Goal: Task Accomplishment & Management: Complete application form

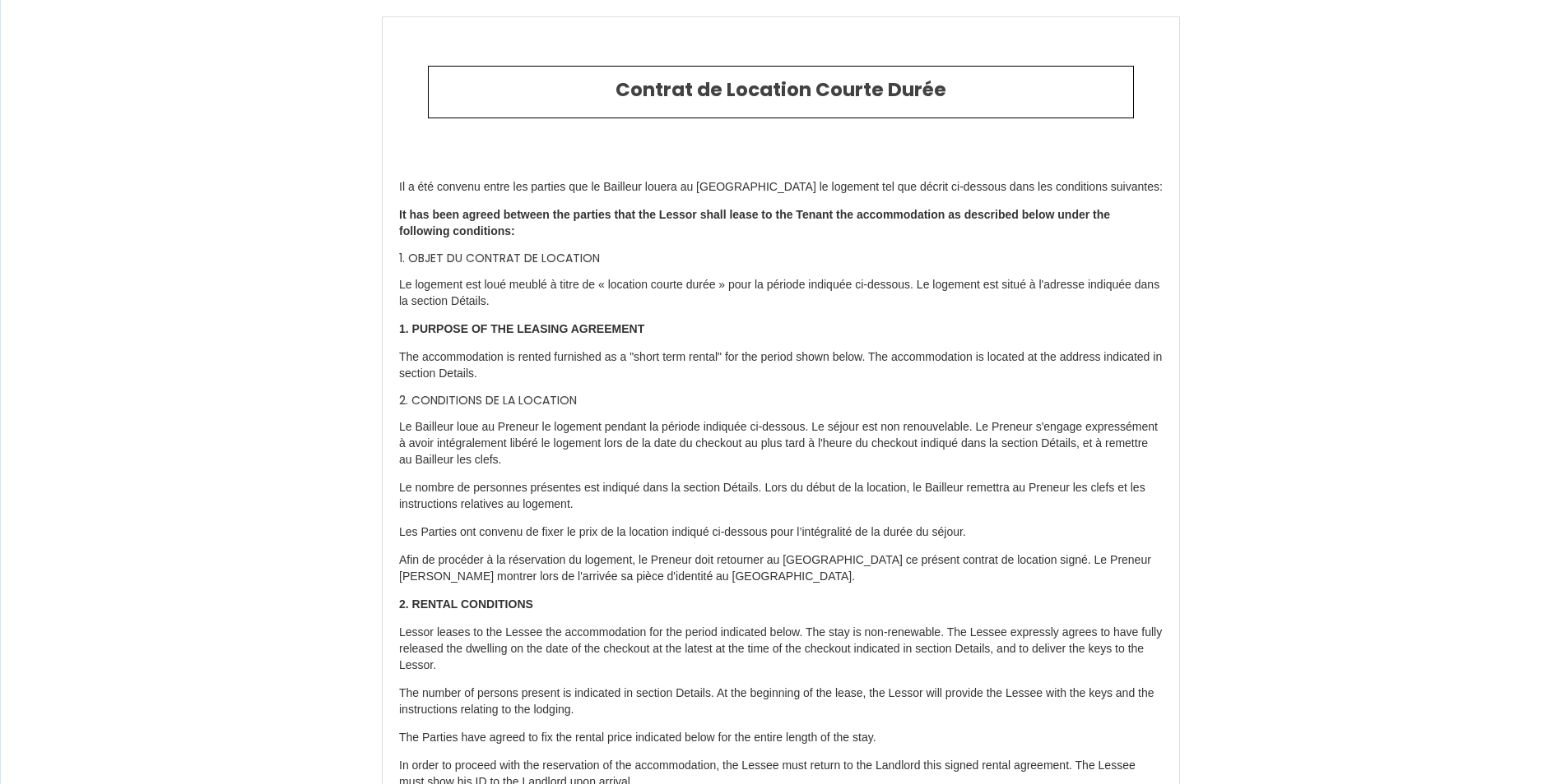
select select "SK"
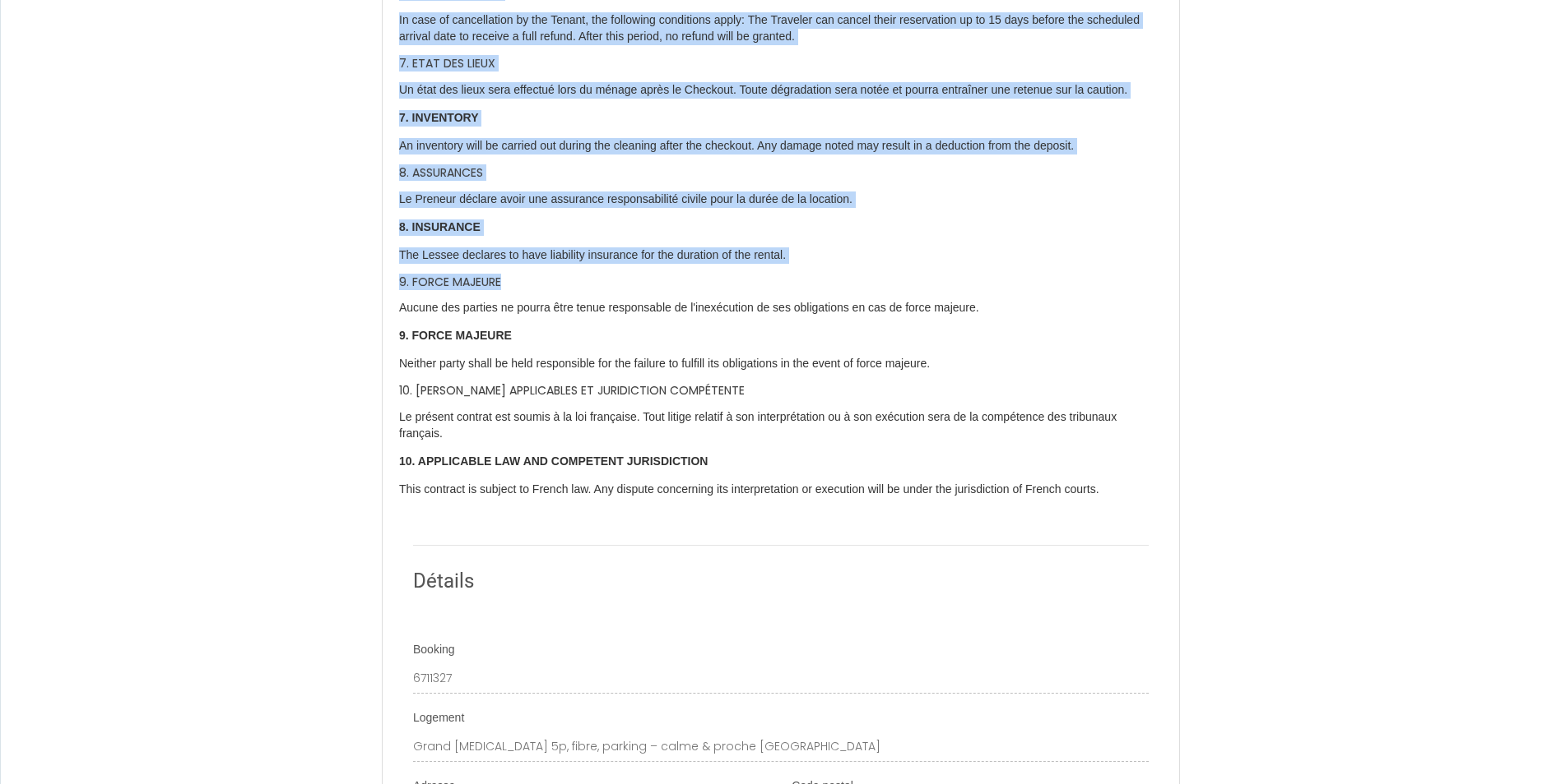
scroll to position [1973, 0]
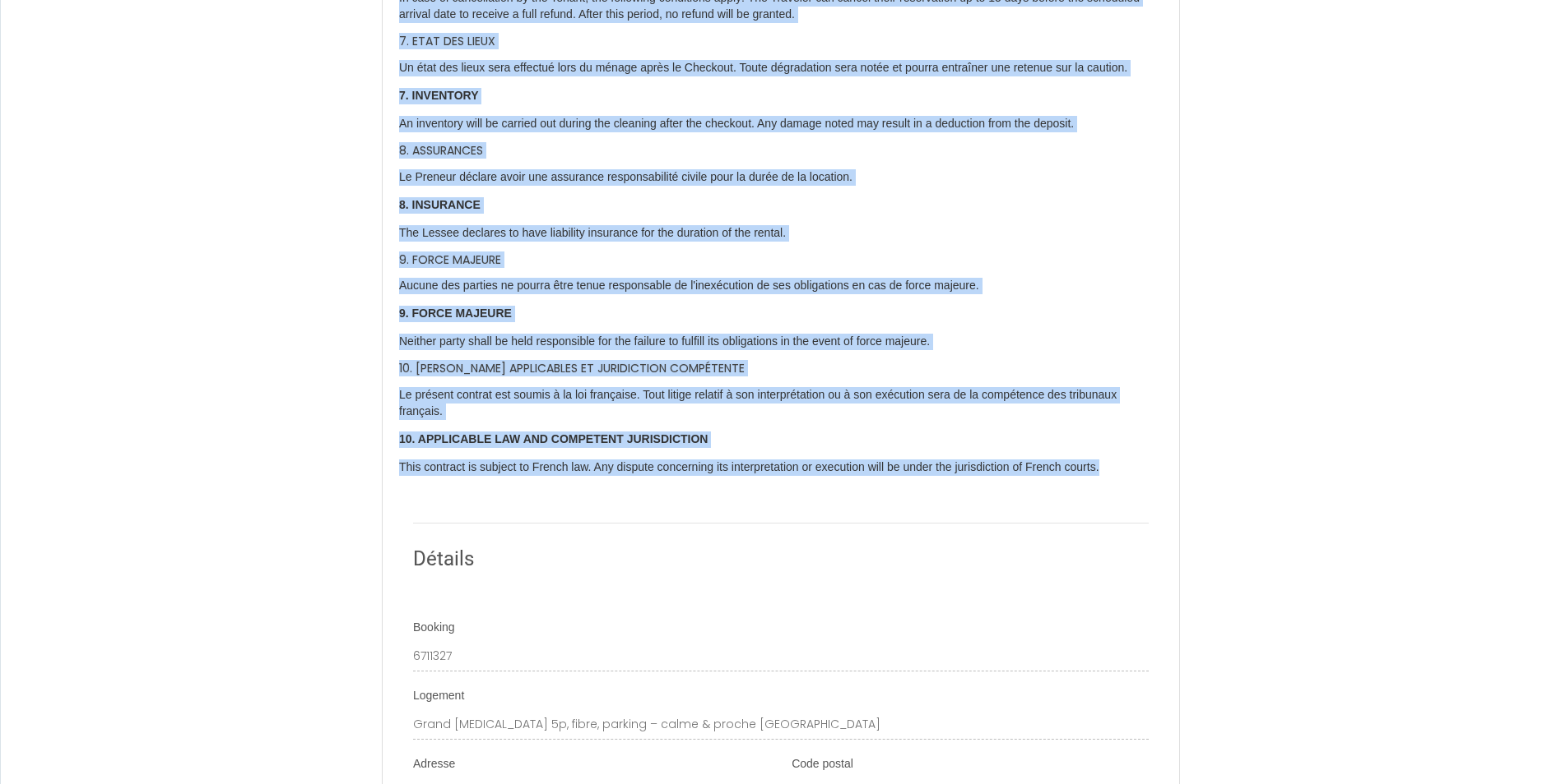
drag, startPoint x: 399, startPoint y: 185, endPoint x: 1143, endPoint y: 489, distance: 803.7
copy div "Lo i dol sitamet conse adi elitsed doe te Incididu utlabo et Doloremag al enima…"
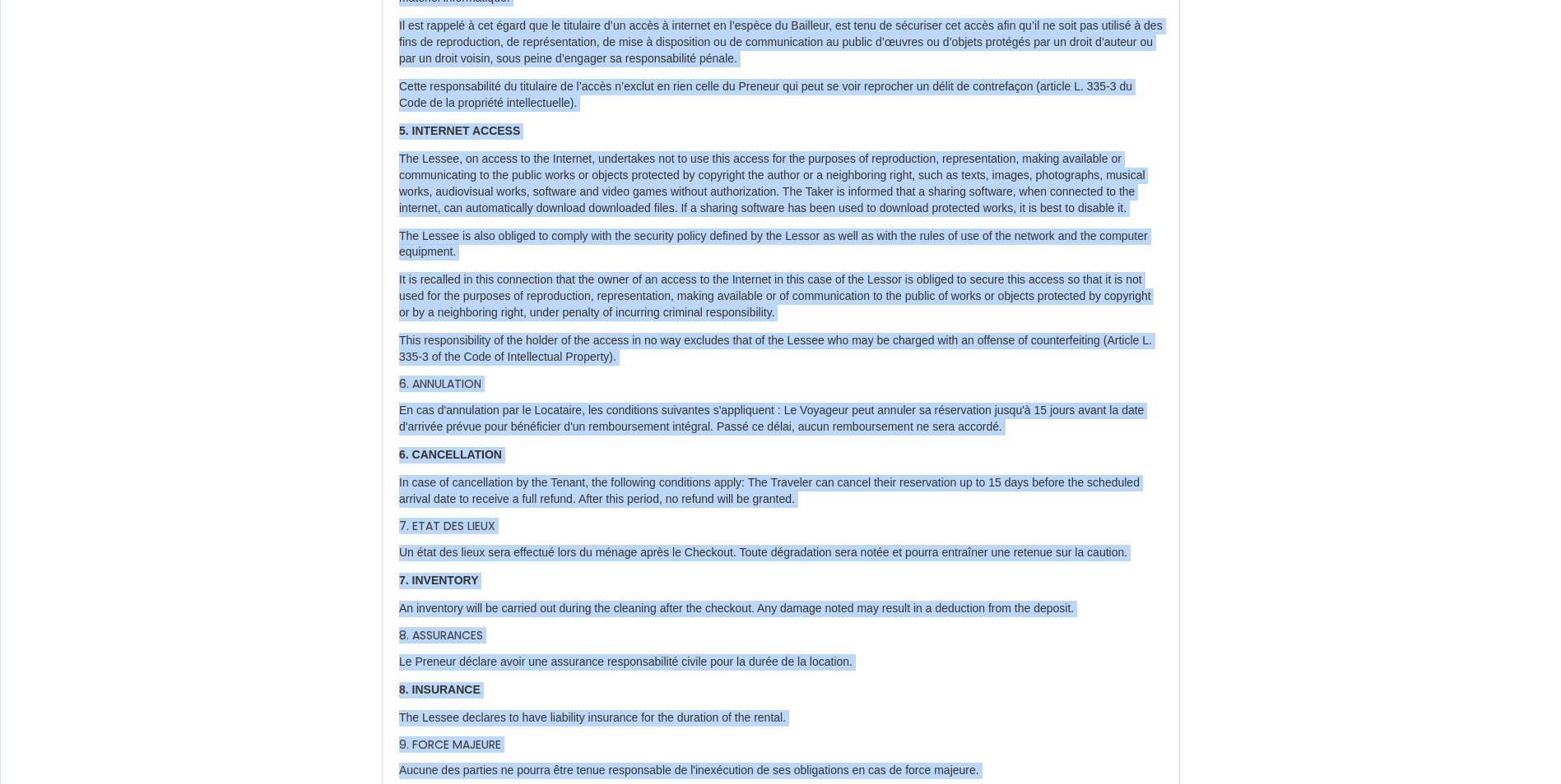
scroll to position [1480, 0]
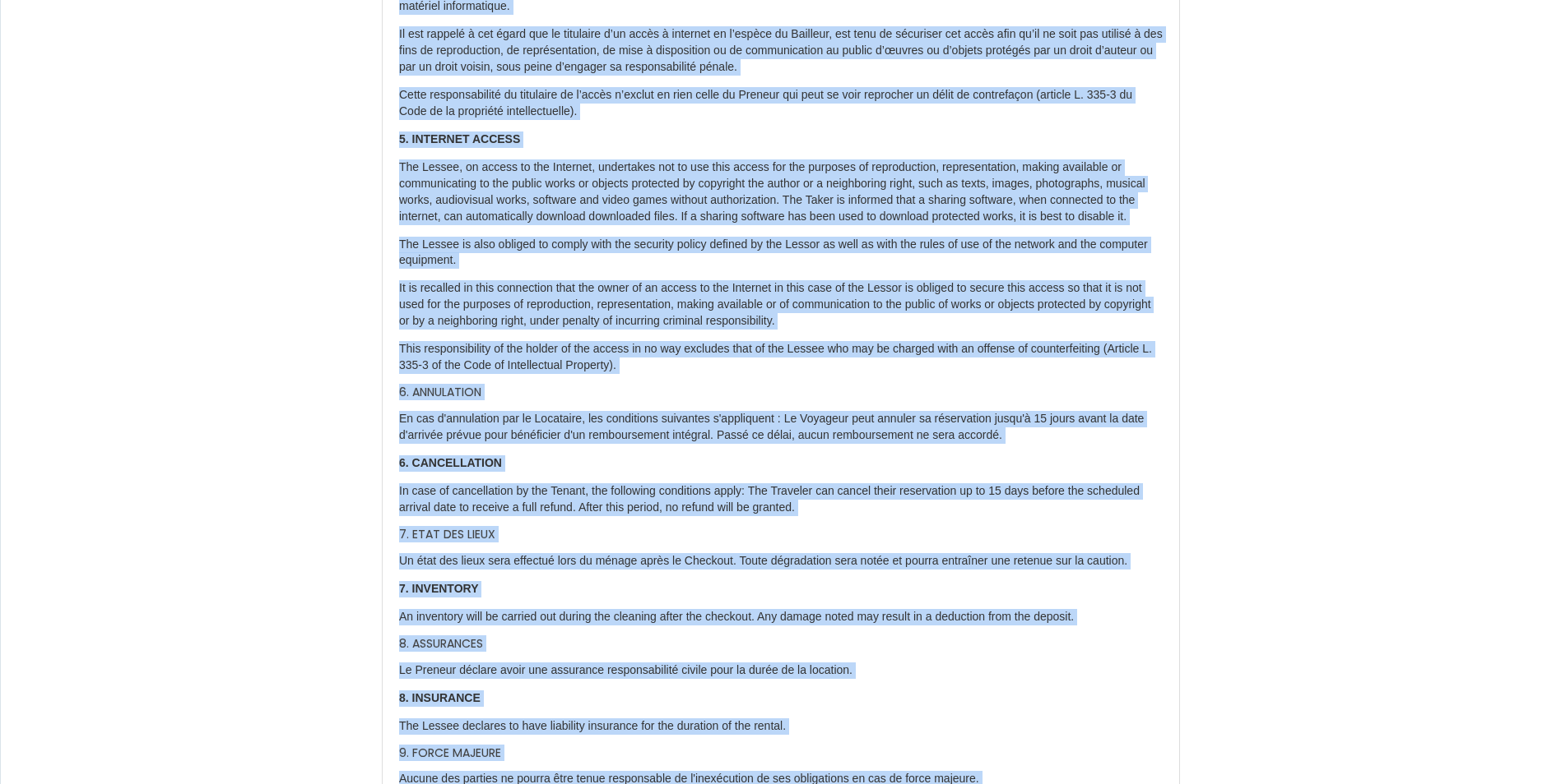
click at [455, 374] on p "This responsibility of the holder of the access in no way excludes that of the …" at bounding box center [780, 357] width 763 height 33
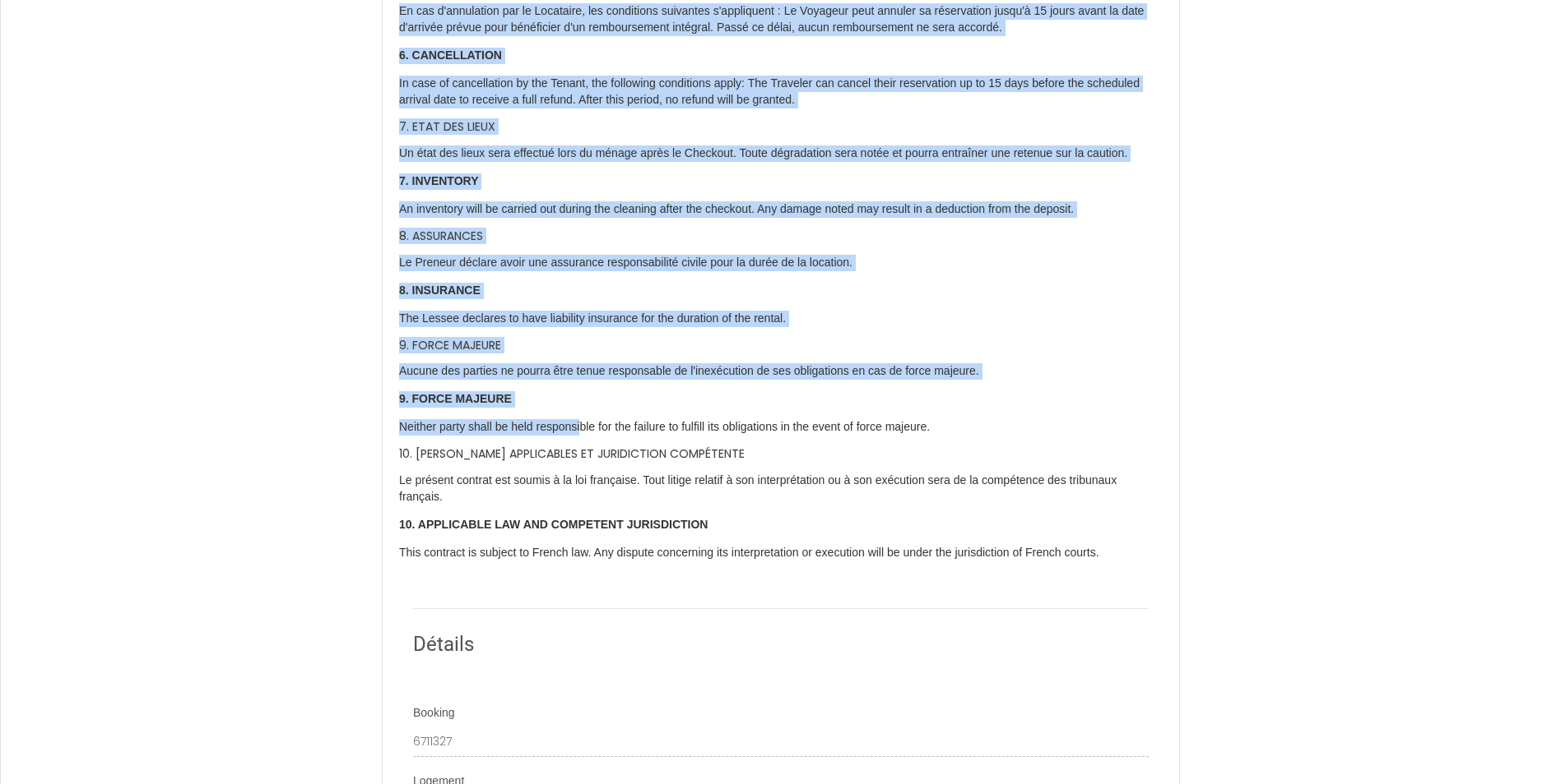
scroll to position [1891, 0]
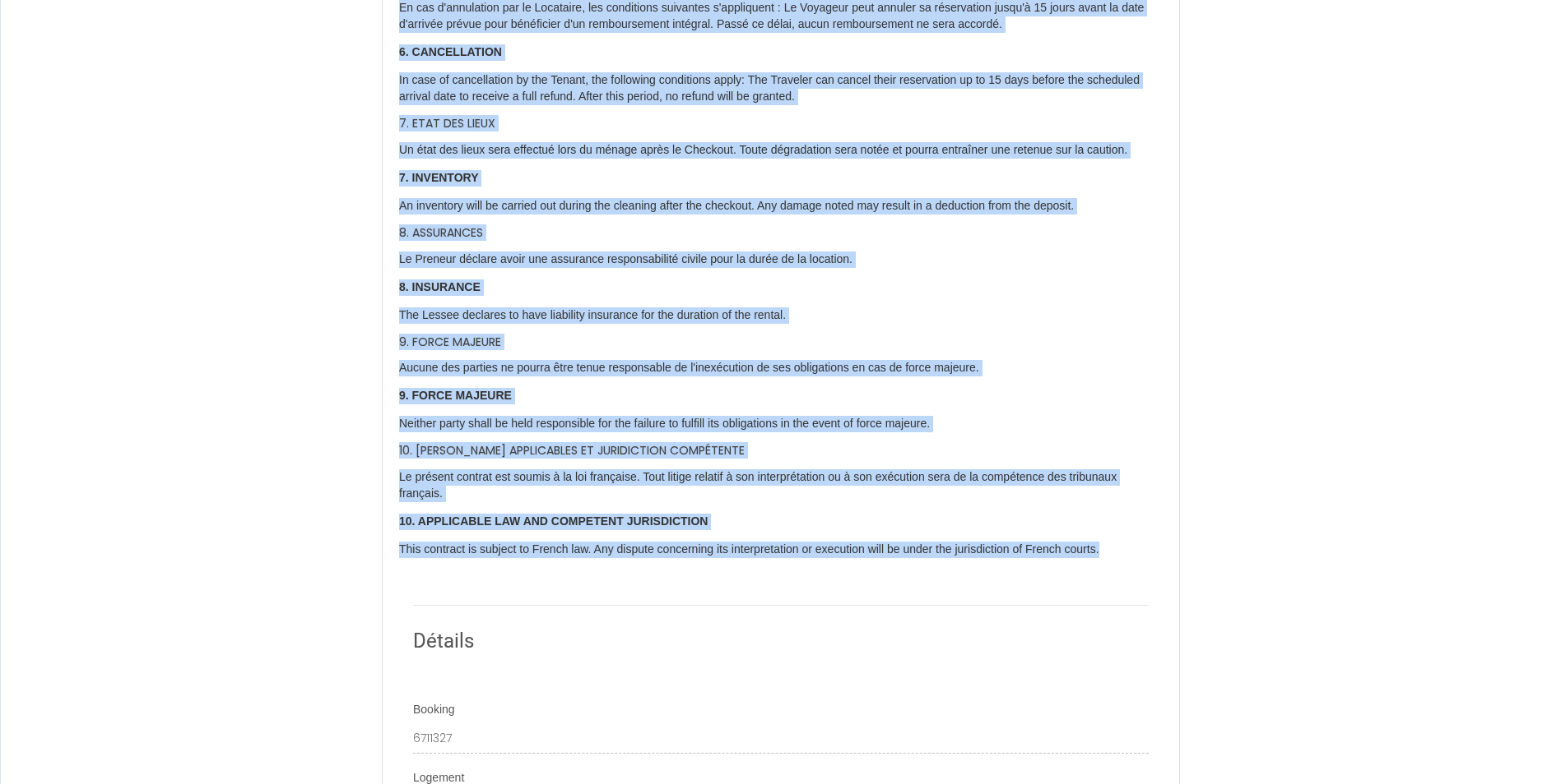
drag, startPoint x: 398, startPoint y: 405, endPoint x: 1156, endPoint y: 570, distance: 775.8
copy div "7. LOREMIPSUM Do sit a'consectetu adi el Seddoeius, tem incididunt utlaboree d'…"
click at [293, 539] on div "Contrat de Location Courte Durée Il a été convenu entre les parties que le Bail…" at bounding box center [780, 317] width 1561 height 4524
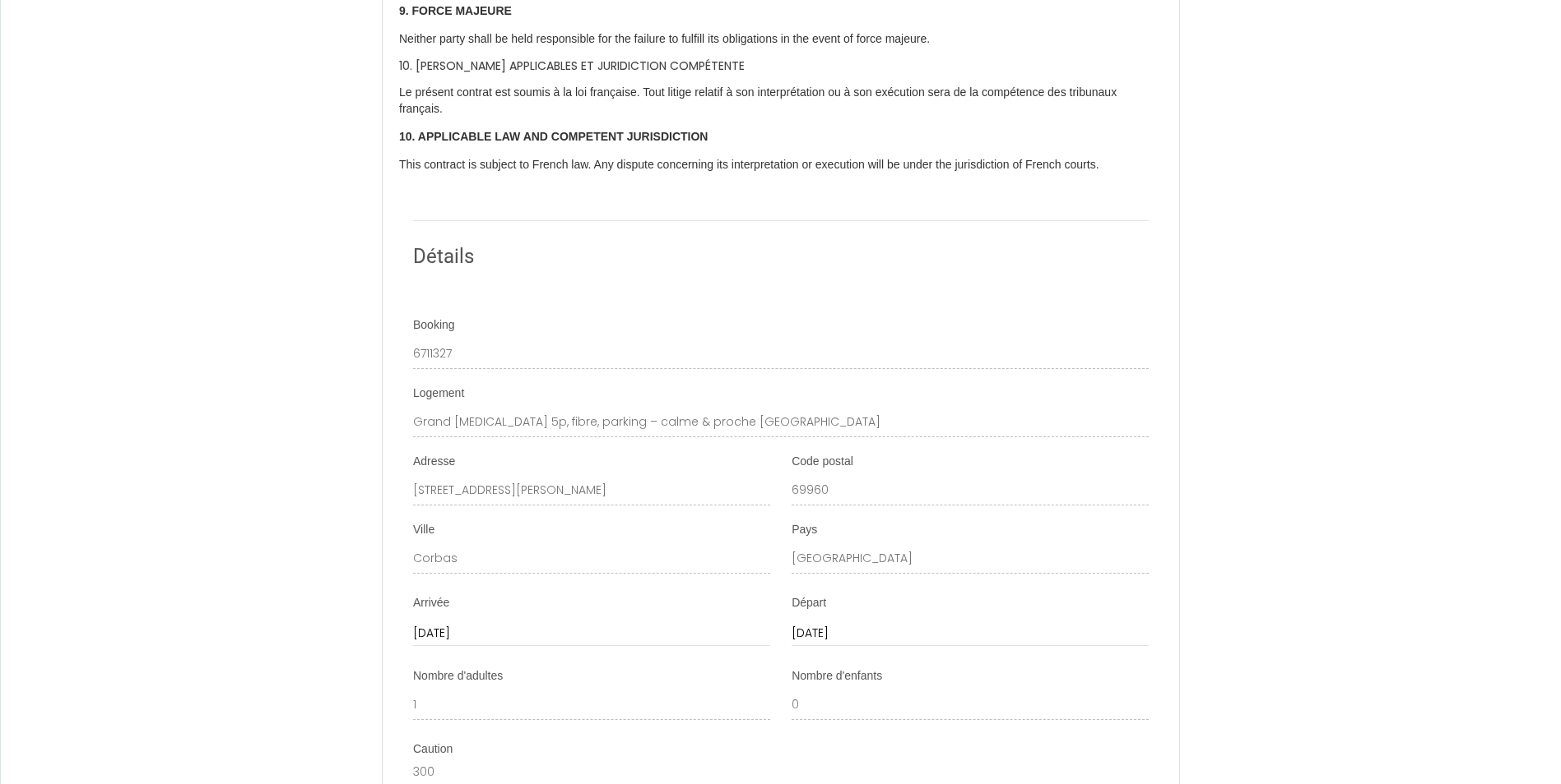
scroll to position [2302, 0]
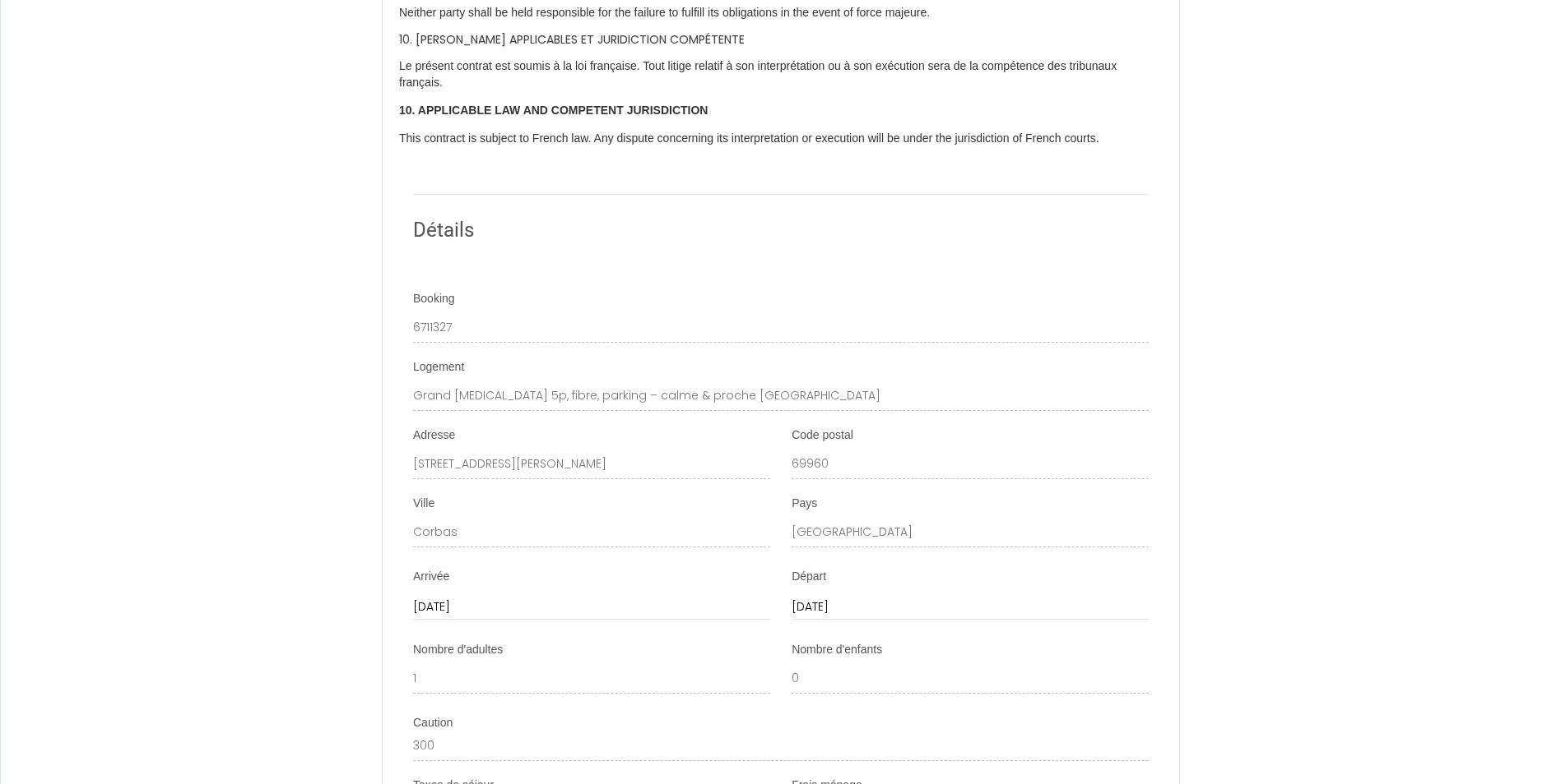
click at [455, 617] on input "[DATE]" at bounding box center [591, 608] width 357 height 21
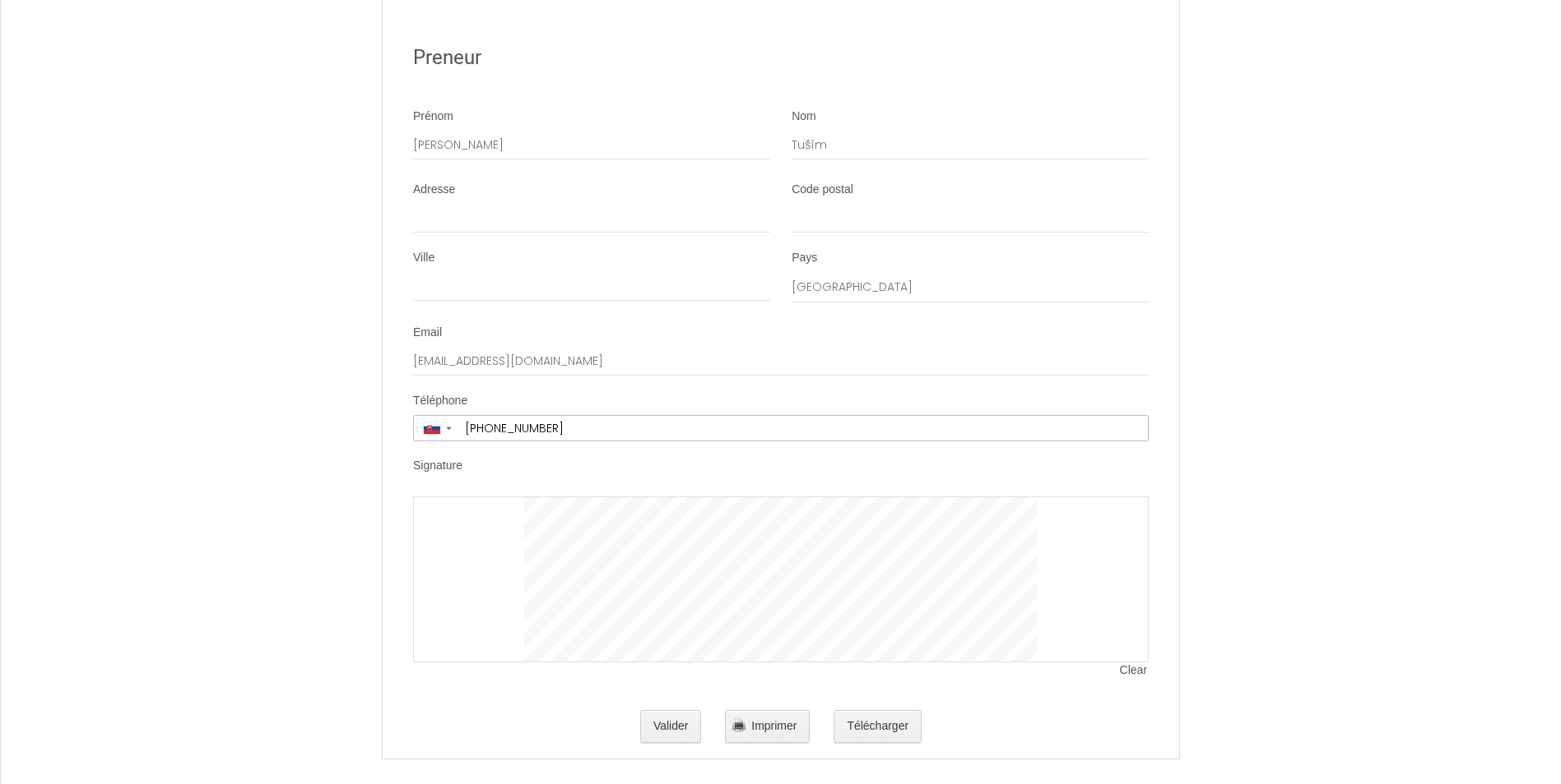
scroll to position [3703, 0]
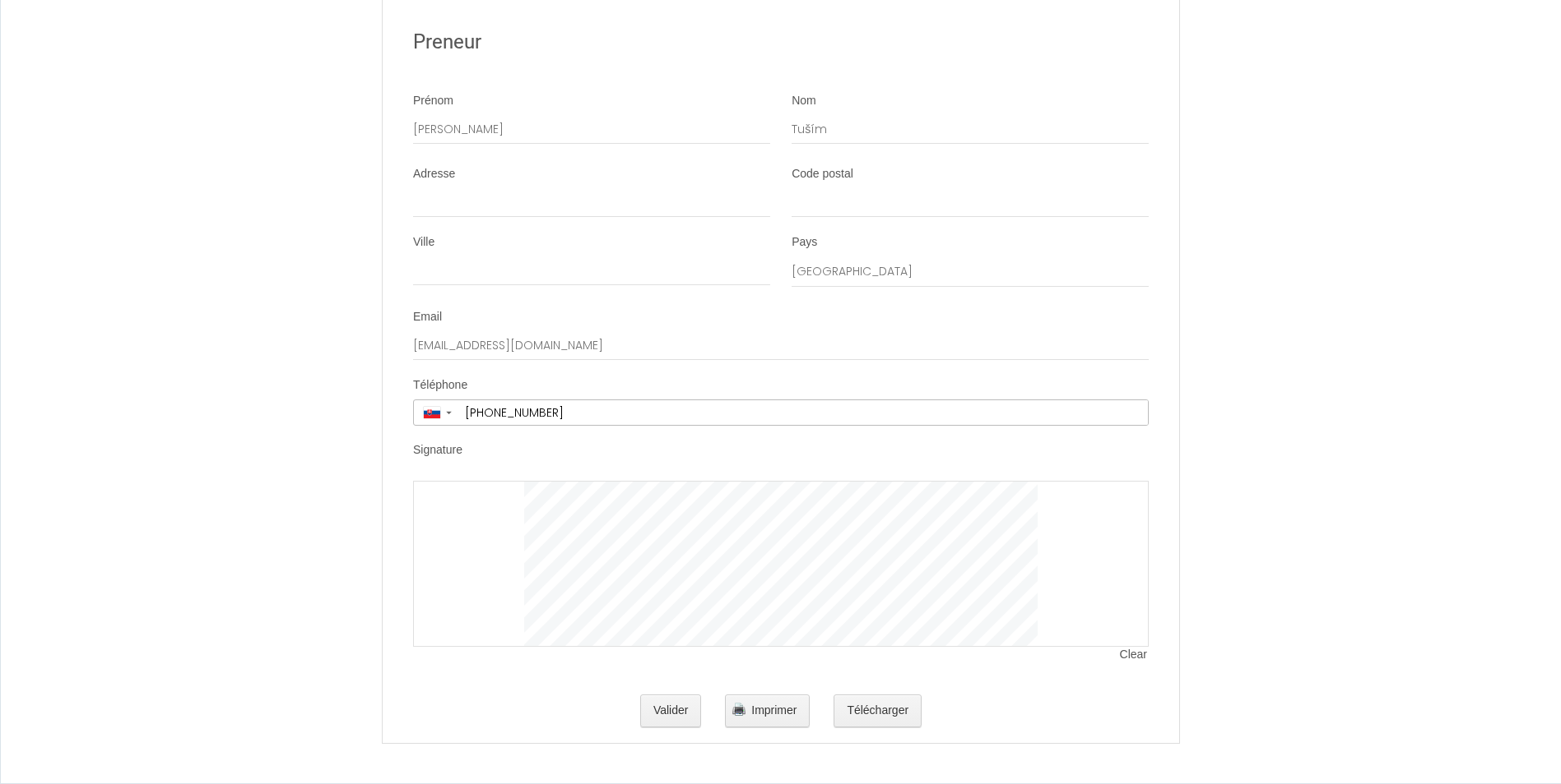
click at [1136, 657] on span "Clear" at bounding box center [1134, 655] width 28 height 17
click at [429, 629] on div at bounding box center [781, 563] width 736 height 166
click at [1129, 647] on div at bounding box center [781, 563] width 736 height 166
click at [1128, 656] on span "Clear" at bounding box center [1134, 655] width 28 height 17
click at [489, 620] on div at bounding box center [781, 563] width 736 height 166
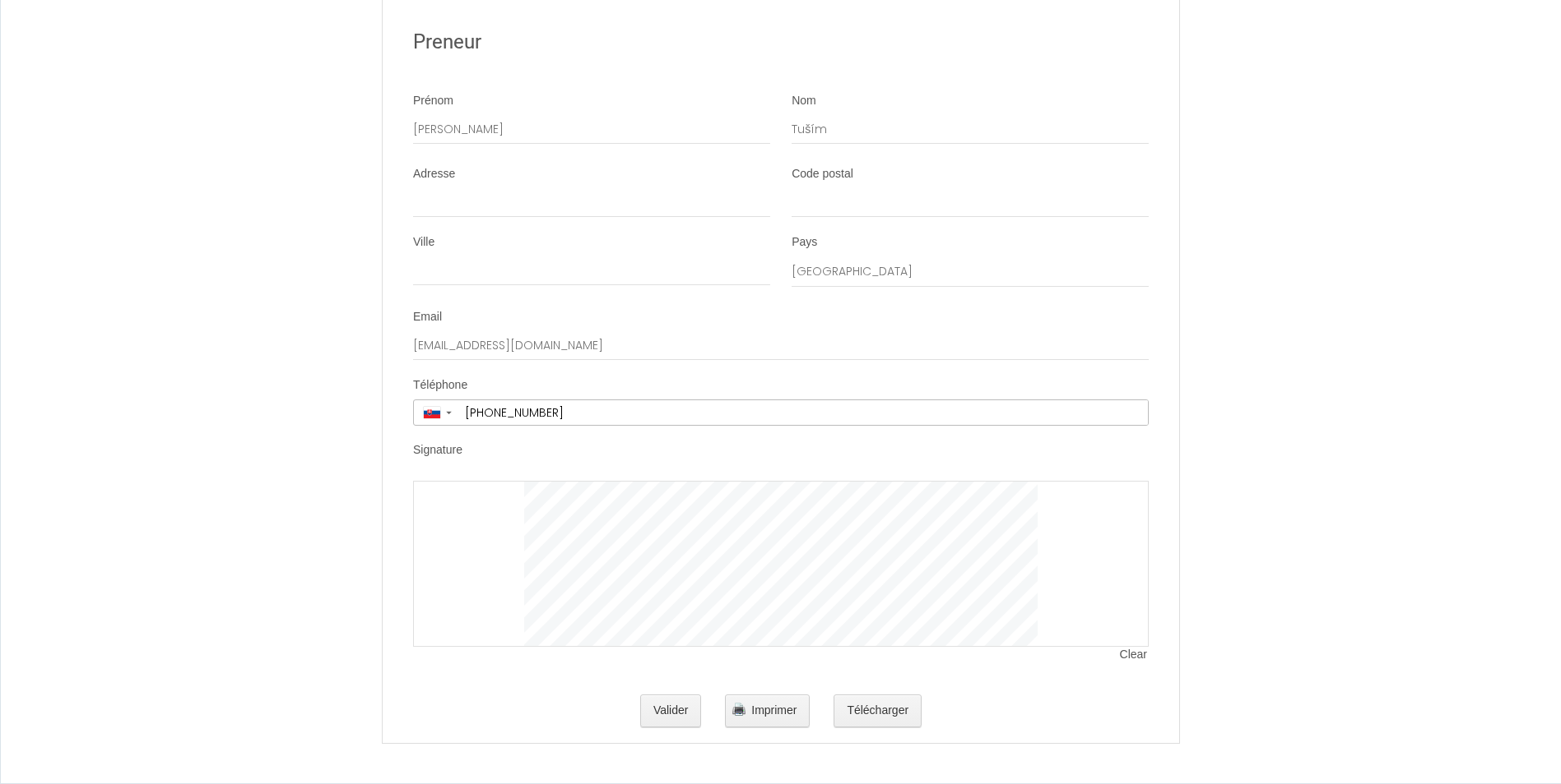
click at [1138, 655] on span "Clear" at bounding box center [1134, 655] width 28 height 17
click at [884, 706] on button "Télécharger" at bounding box center [877, 710] width 88 height 33
click at [667, 714] on button "Valider" at bounding box center [671, 710] width 62 height 33
click at [681, 696] on button "Valider" at bounding box center [671, 710] width 62 height 33
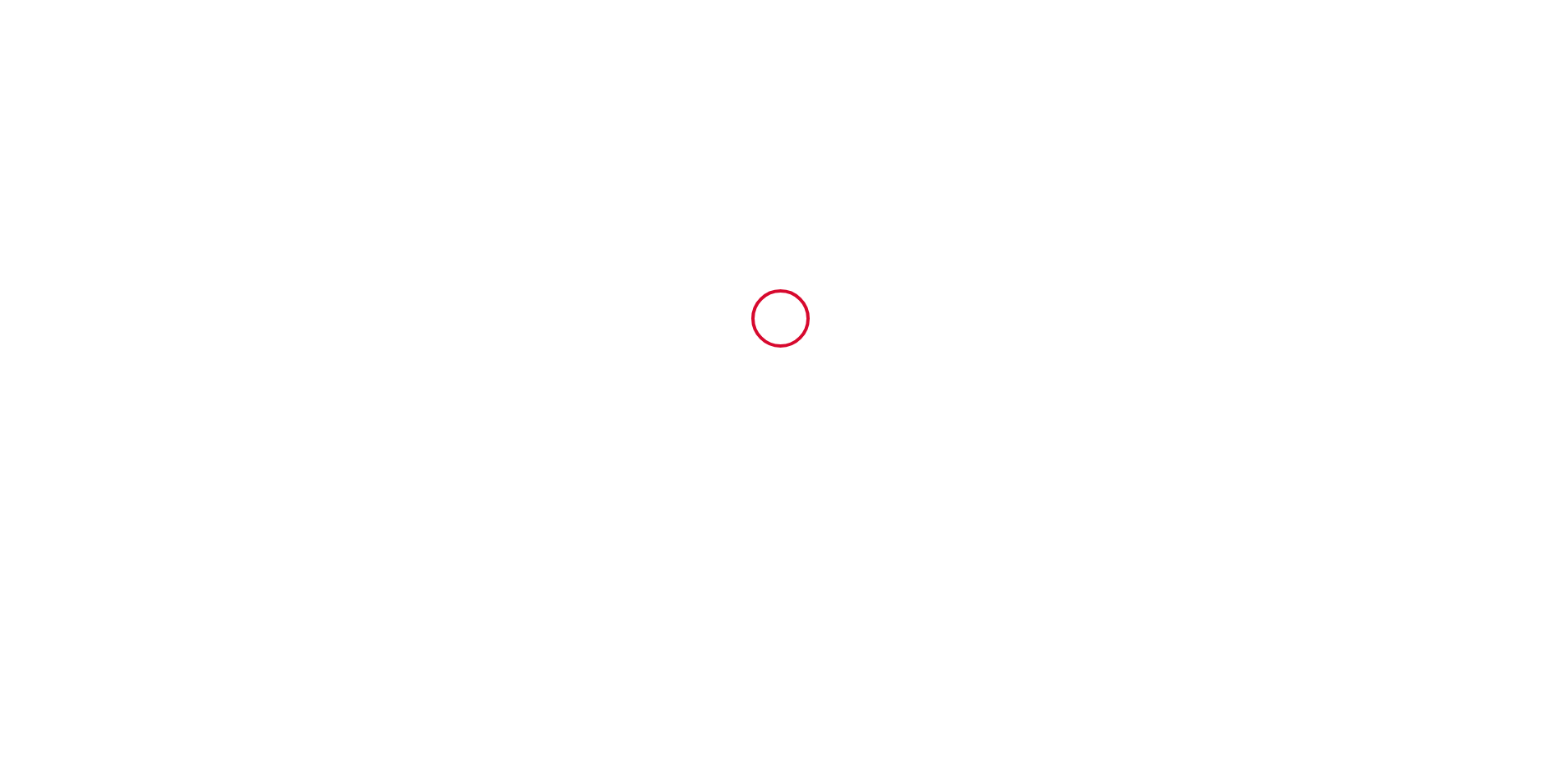
scroll to position [0, 0]
click at [686, 709] on body "Contrat de Location Courte Durée Il a été convenu entre les parties que le Bail…" at bounding box center [786, 392] width 1573 height 784
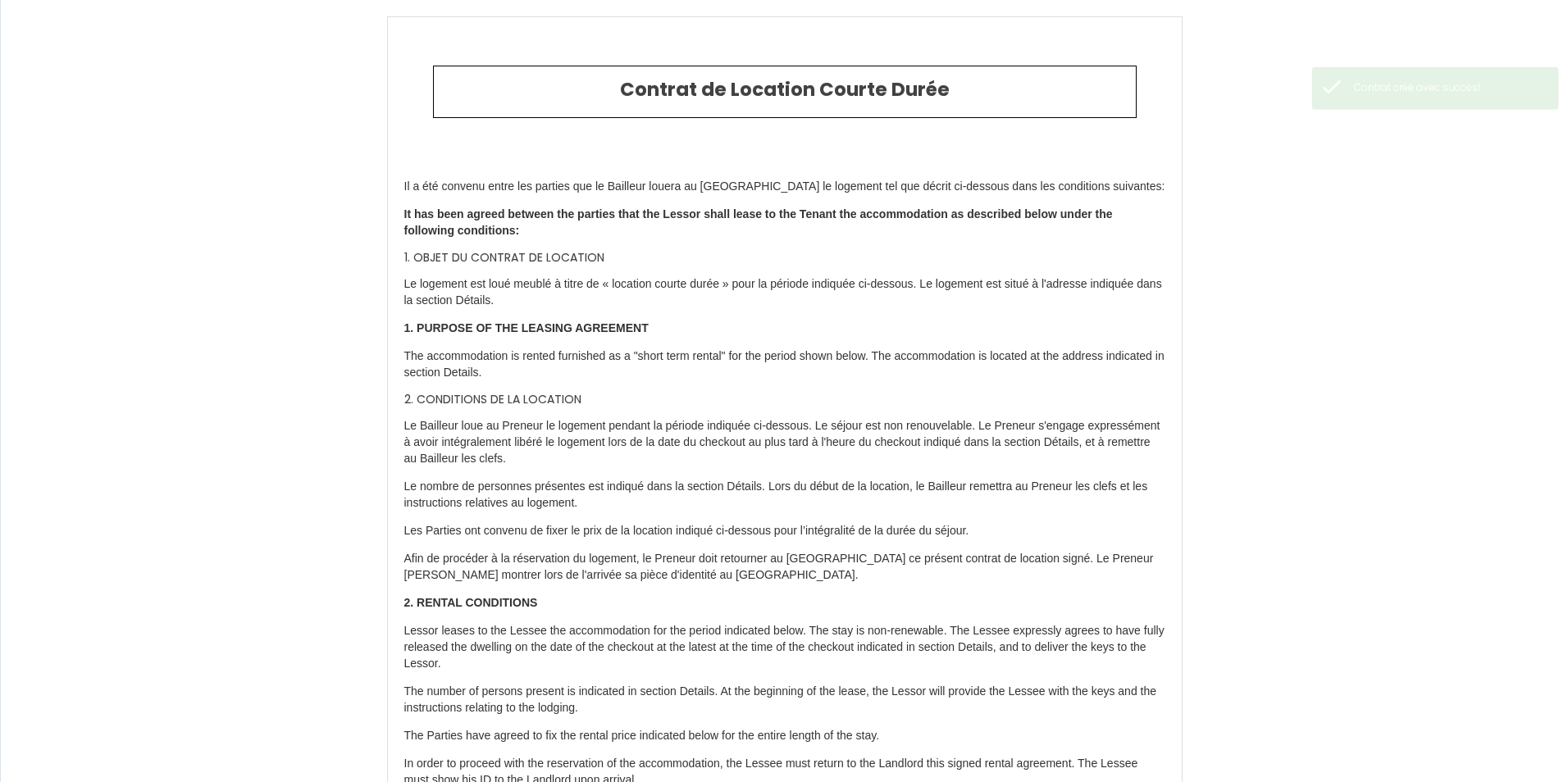
type input "10"
type input "59"
type input "199.5"
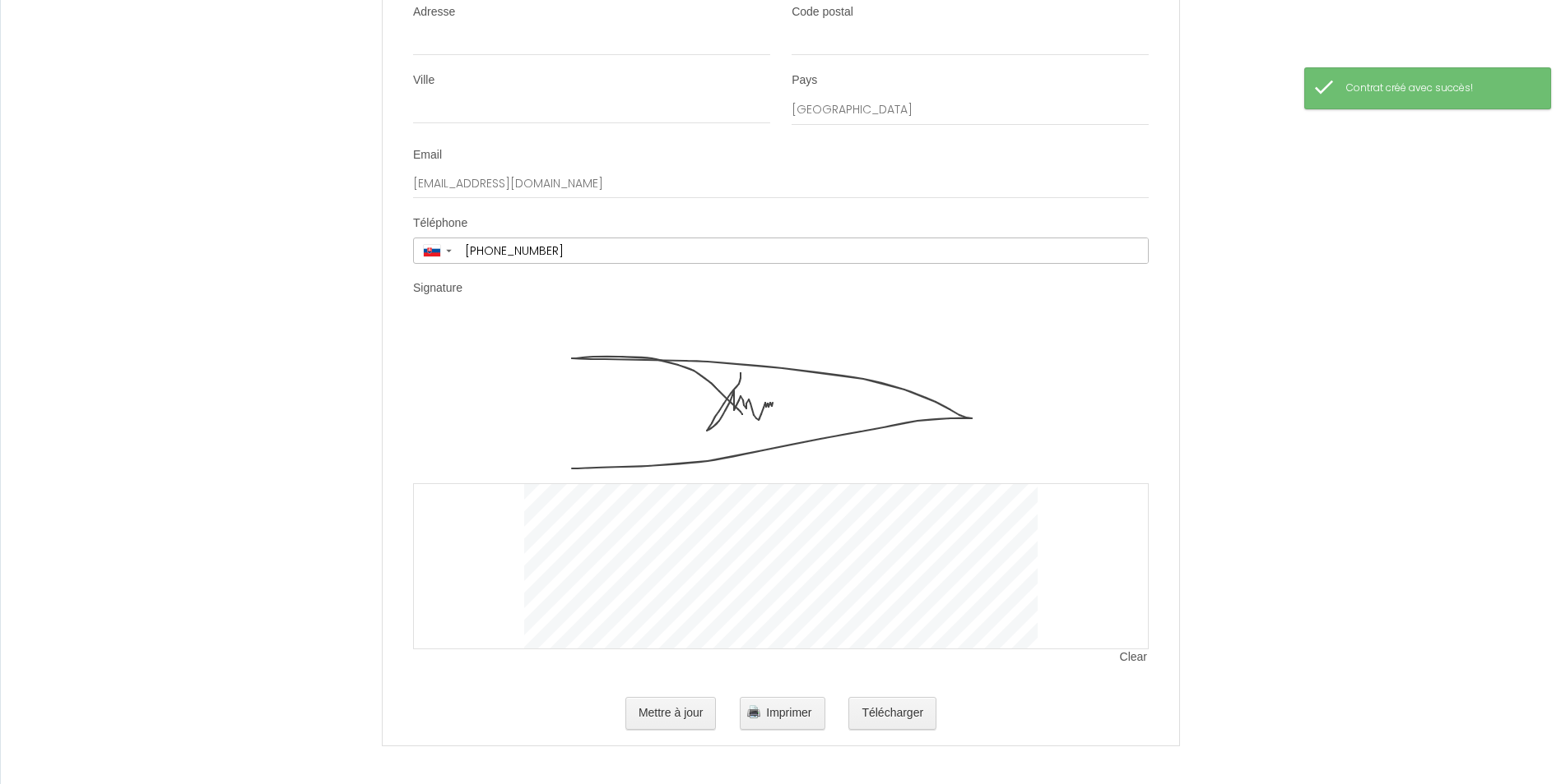
scroll to position [3868, 0]
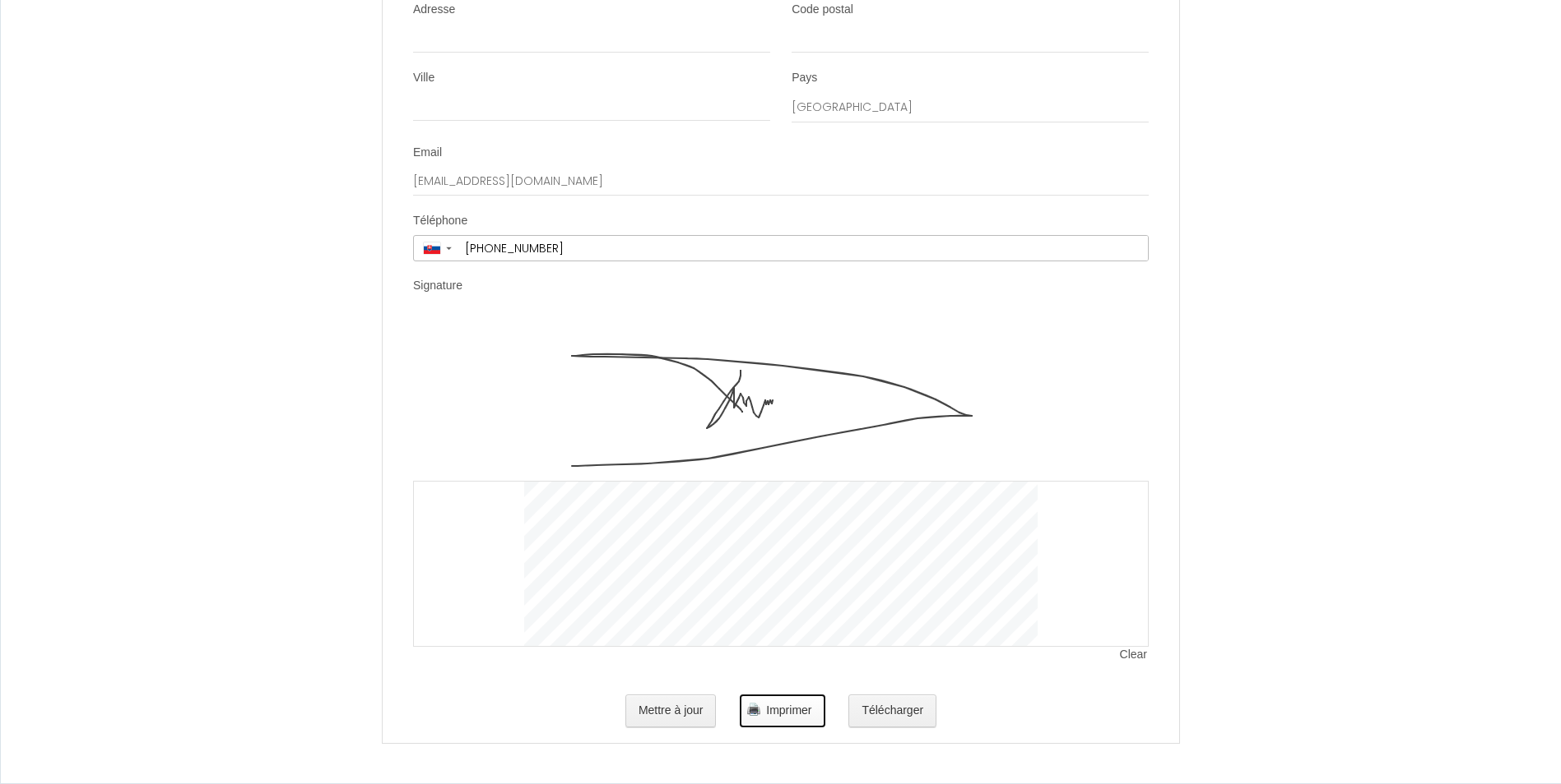
click at [772, 715] on span "Imprimer" at bounding box center [788, 710] width 45 height 13
